Goal: Find specific page/section

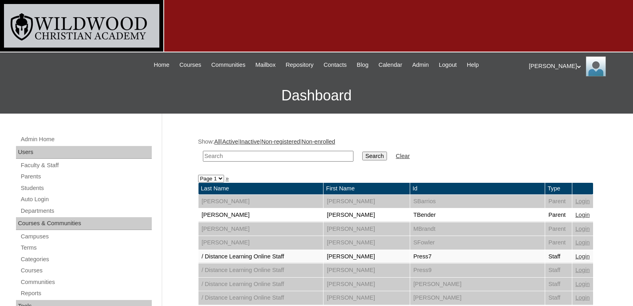
click at [306, 157] on input "text" at bounding box center [278, 156] width 151 height 11
type input "pal"
click at [362, 151] on input "Search" at bounding box center [374, 155] width 25 height 9
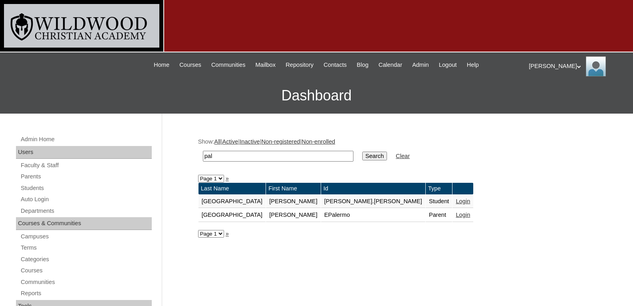
click at [456, 214] on link "Login" at bounding box center [463, 214] width 14 height 6
